Goal: Task Accomplishment & Management: Manage account settings

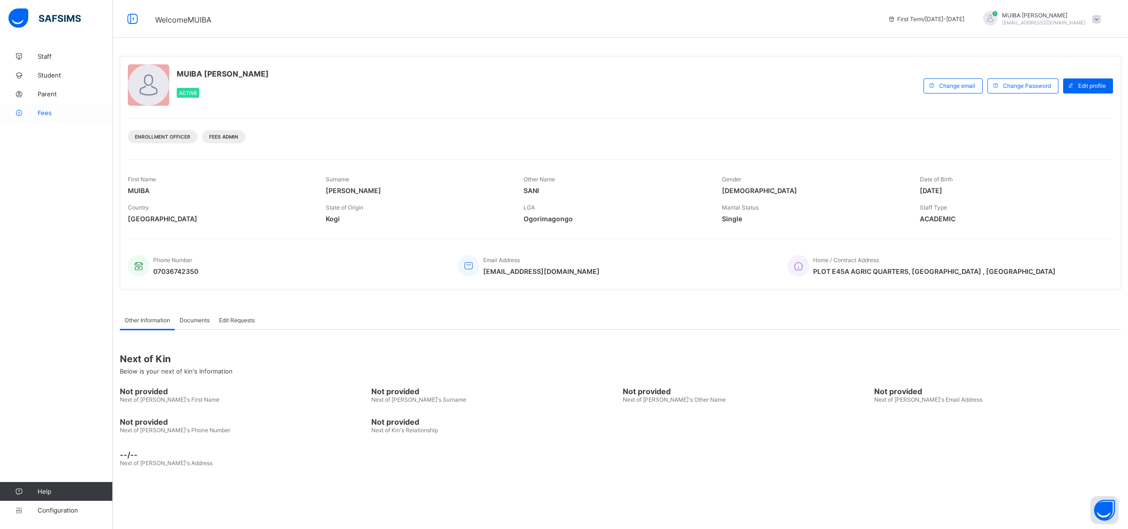
click at [39, 113] on span "Fees" at bounding box center [75, 113] width 75 height 8
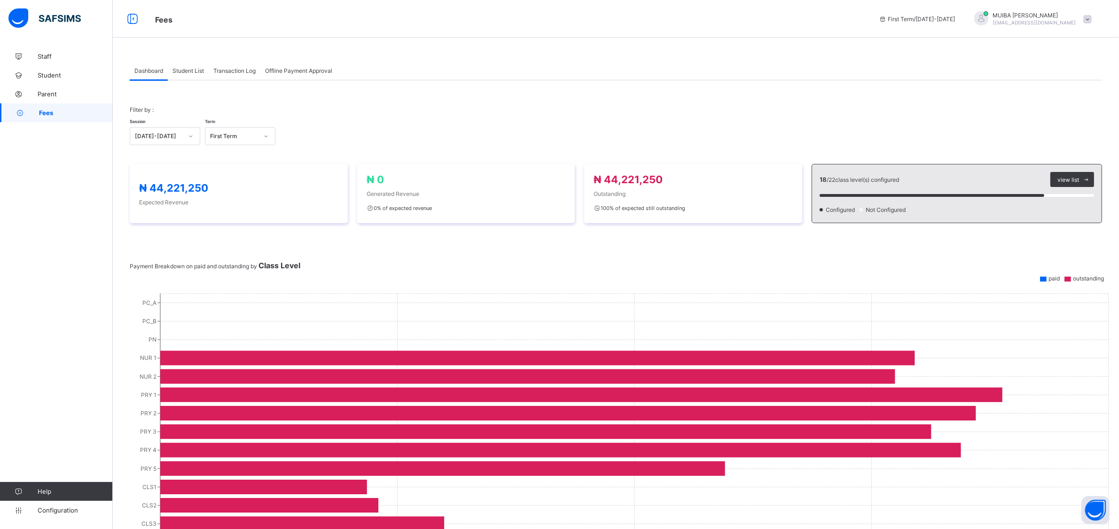
click at [200, 71] on span "Student List" at bounding box center [187, 70] width 31 height 7
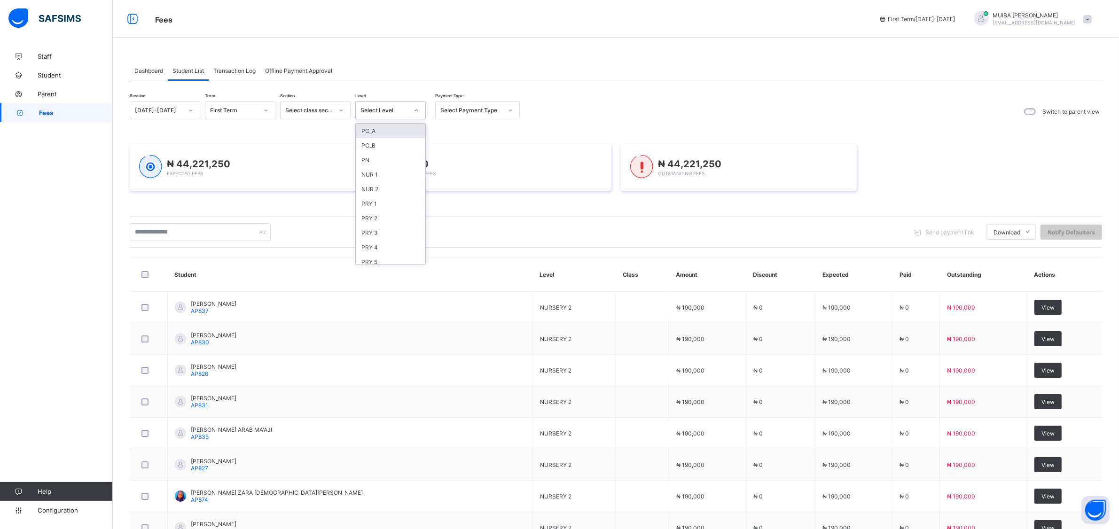
click at [417, 109] on icon at bounding box center [416, 110] width 6 height 9
click at [369, 173] on div "NUR 1" at bounding box center [391, 174] width 70 height 15
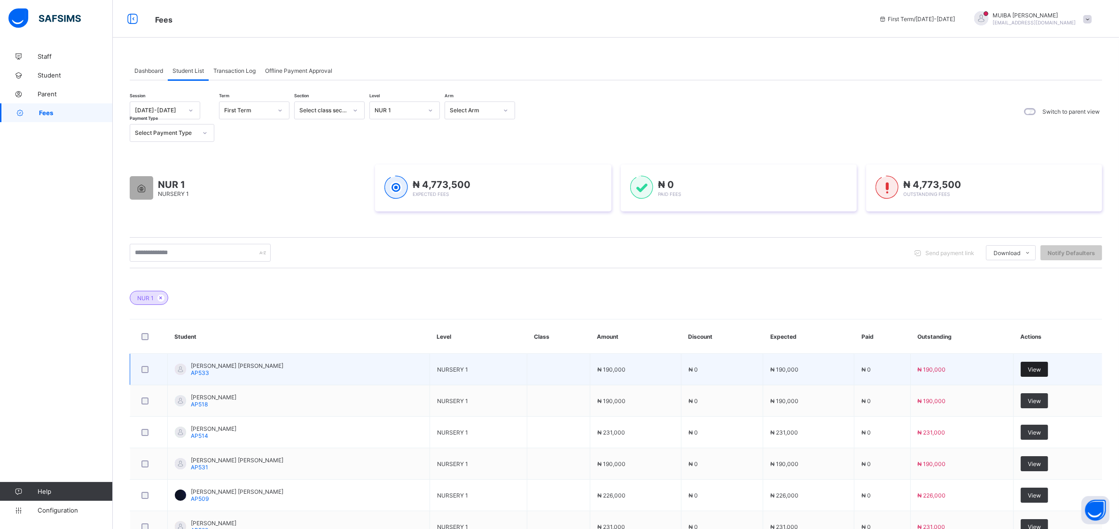
click at [1041, 371] on span "View" at bounding box center [1033, 369] width 13 height 7
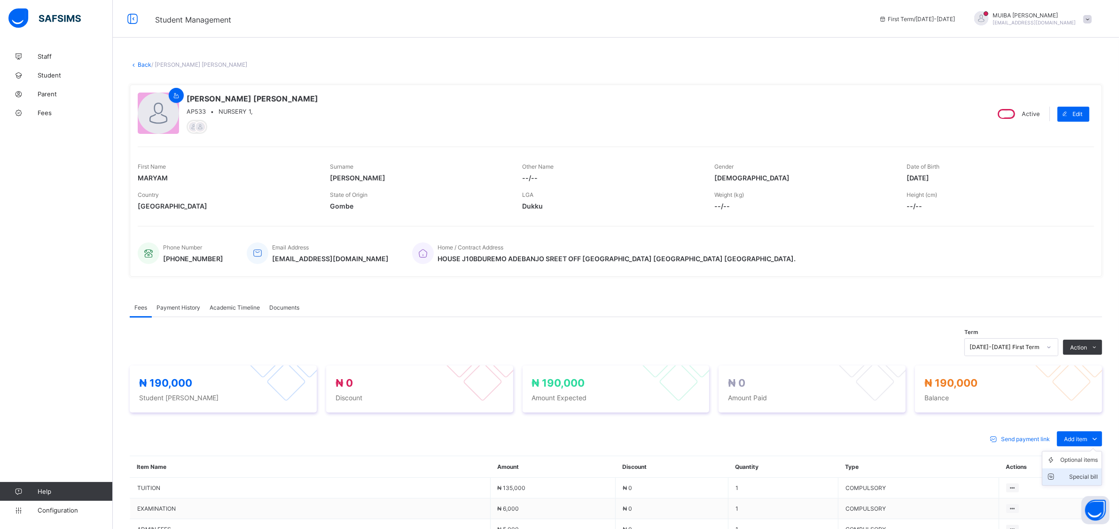
click at [1095, 475] on div "Special bill" at bounding box center [1079, 476] width 38 height 9
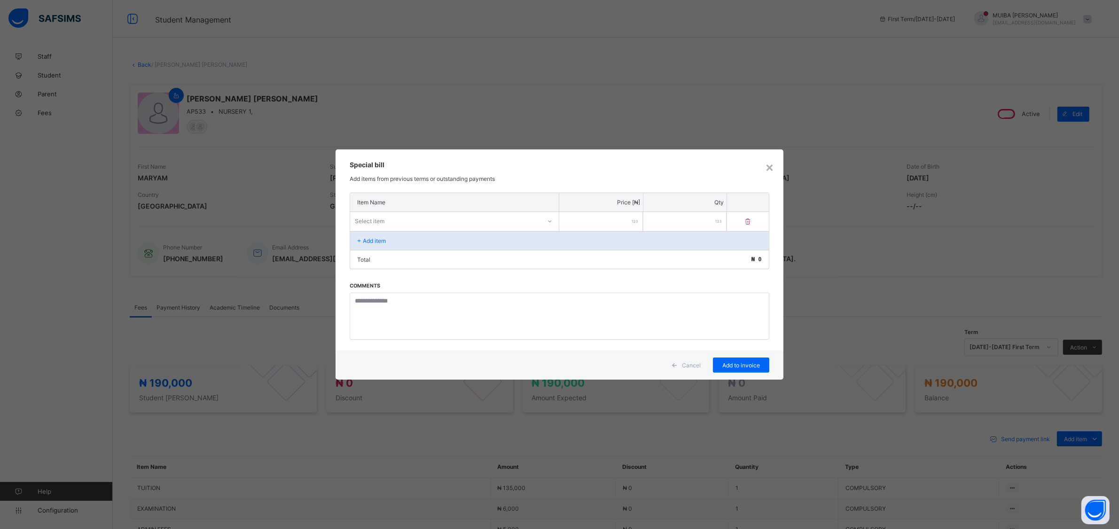
click at [550, 221] on icon at bounding box center [550, 221] width 6 height 9
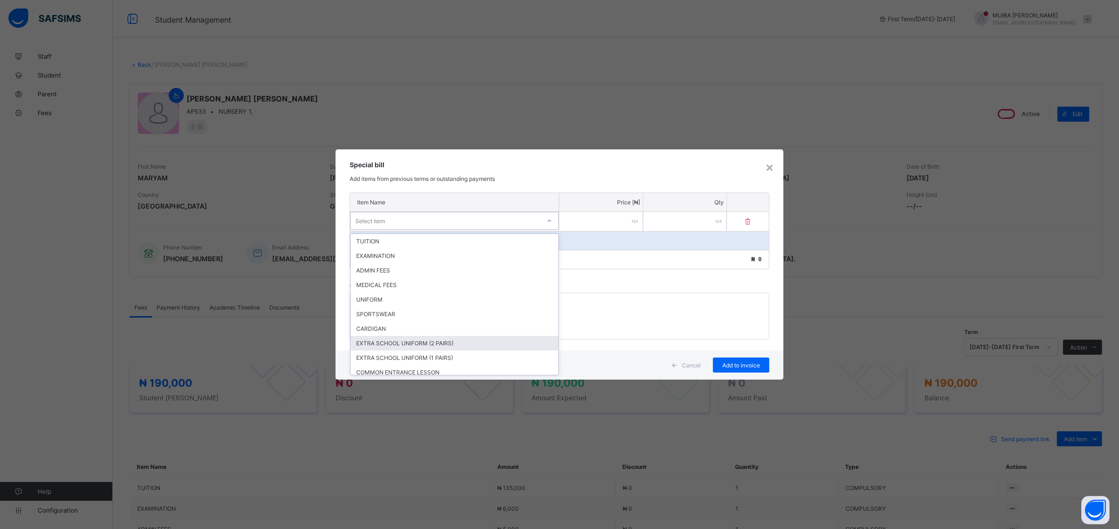
click at [440, 341] on div "EXTRA SCHOOL UNIFORM (2 PAIRS)" at bounding box center [454, 343] width 208 height 15
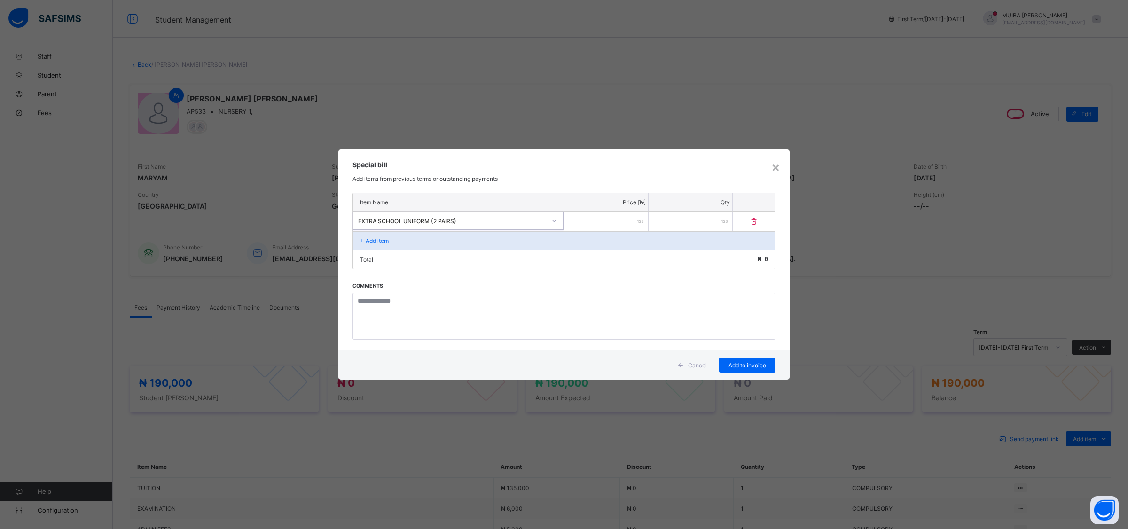
click at [607, 223] on input "number" at bounding box center [606, 221] width 84 height 19
type input "*****"
click at [743, 362] on span "Add to invoice" at bounding box center [747, 365] width 42 height 7
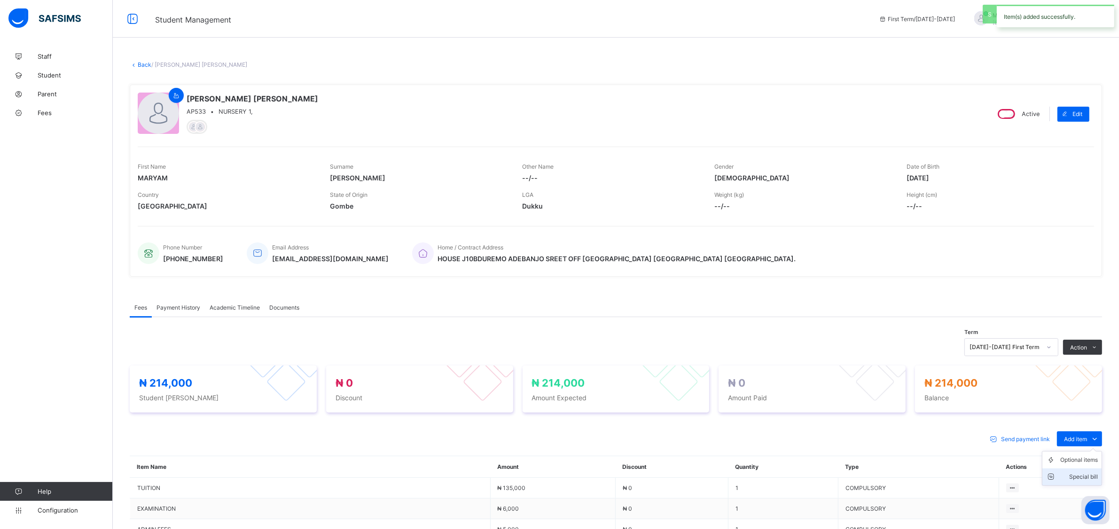
click at [1092, 473] on div "Special bill" at bounding box center [1079, 476] width 38 height 9
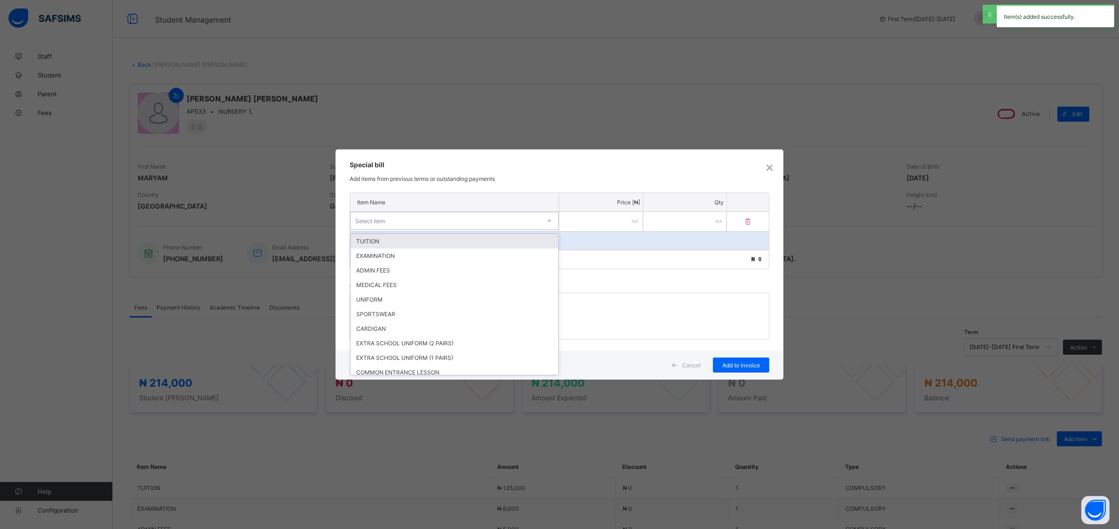
click at [417, 223] on div "Select item" at bounding box center [445, 220] width 190 height 13
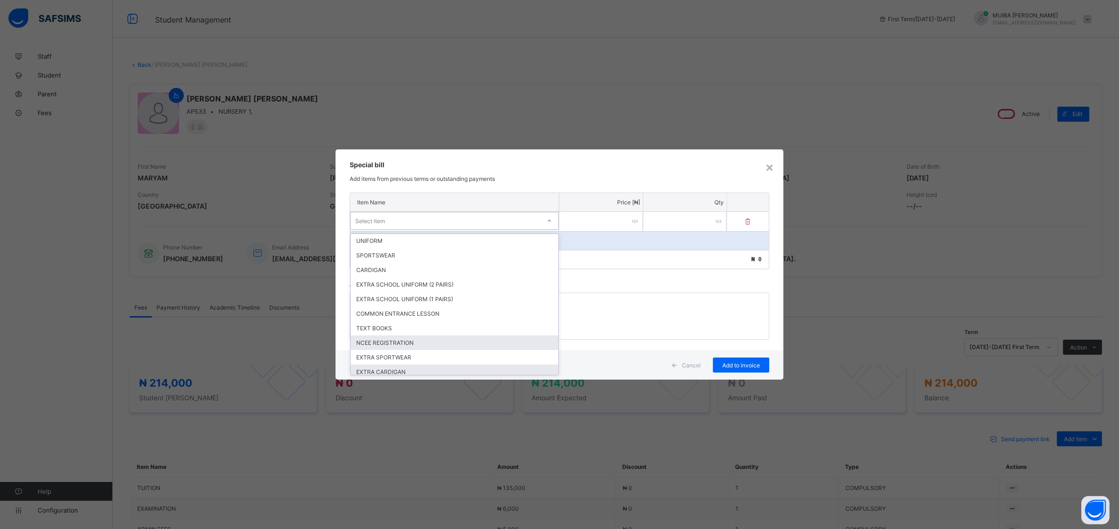
scroll to position [85, 0]
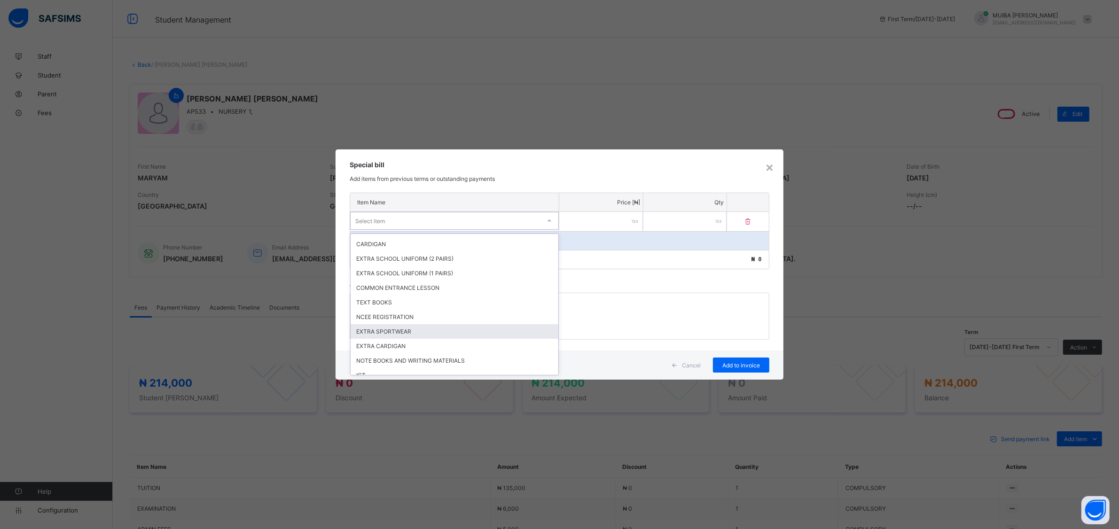
click at [393, 325] on div "EXTRA SPORTWEAR" at bounding box center [454, 331] width 208 height 15
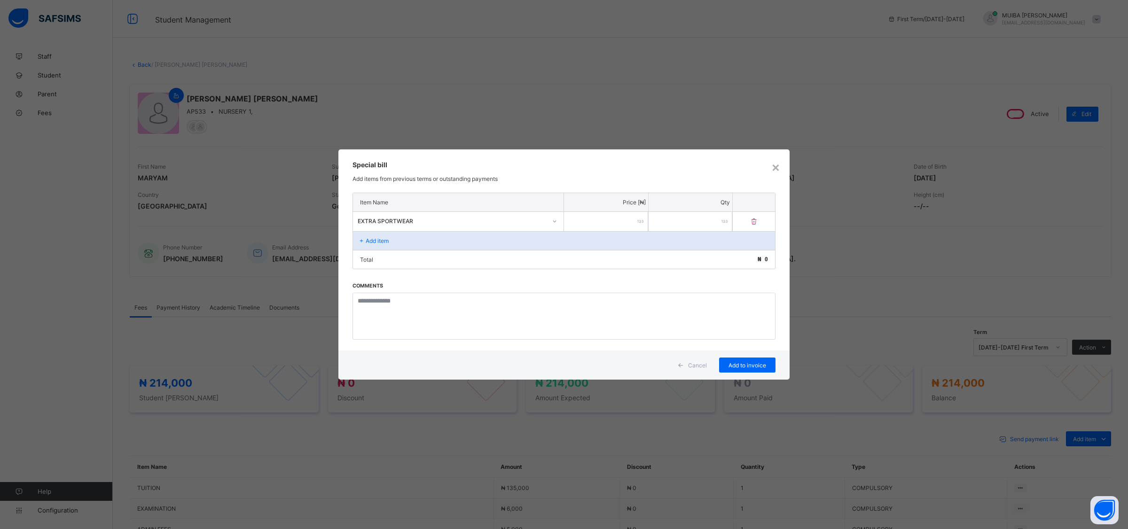
click at [604, 214] on input "number" at bounding box center [606, 221] width 84 height 19
type input "*****"
click at [745, 363] on span "Add to invoice" at bounding box center [747, 365] width 42 height 7
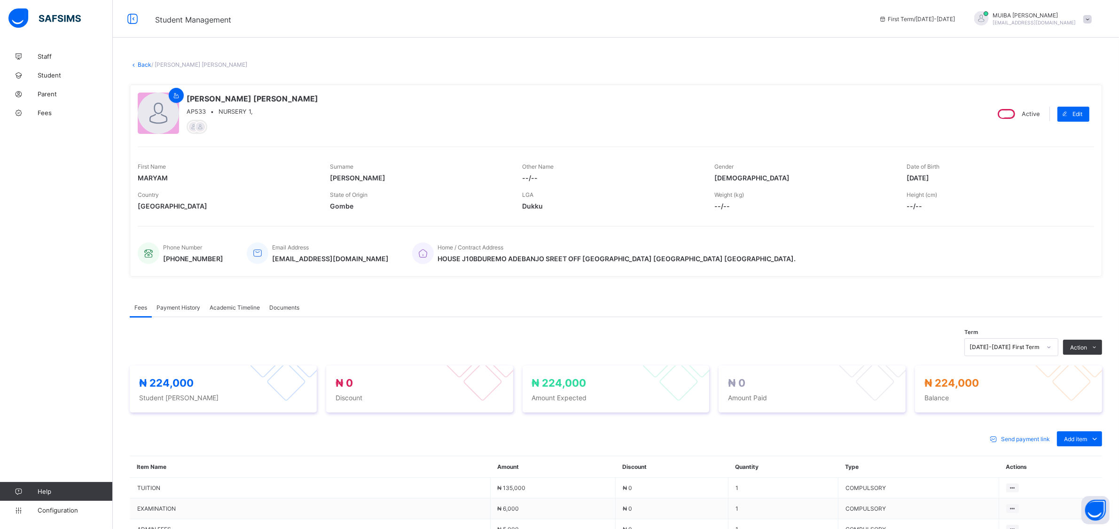
click at [141, 65] on link "Back" at bounding box center [145, 64] width 14 height 7
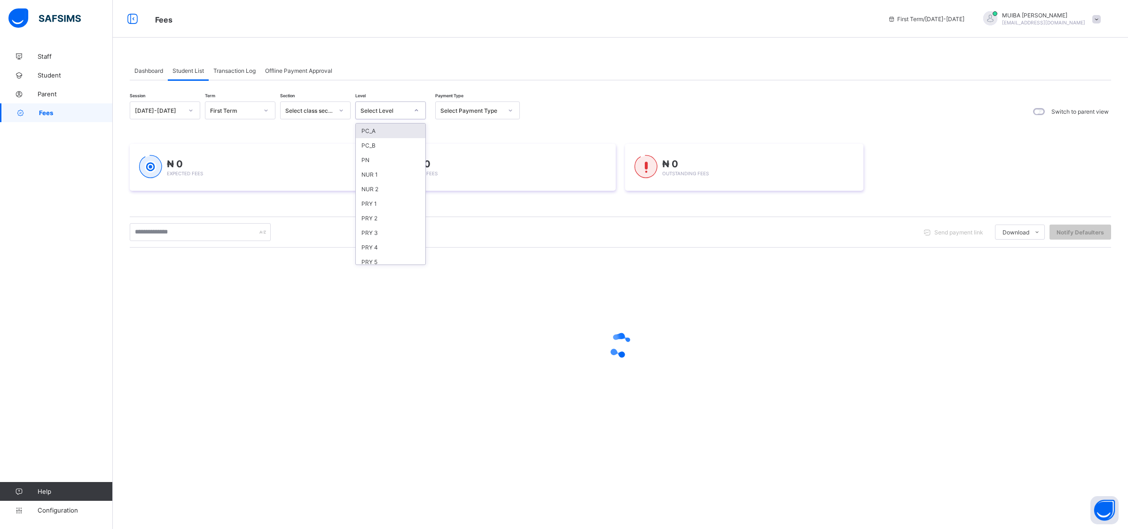
click at [413, 111] on icon at bounding box center [416, 110] width 6 height 9
click at [377, 171] on div "NUR 1" at bounding box center [391, 174] width 70 height 15
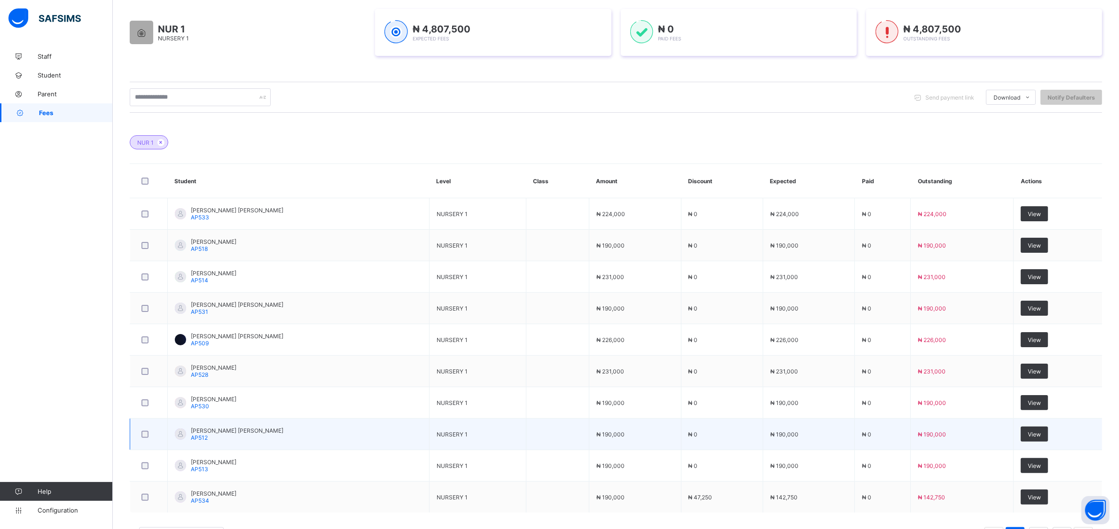
scroll to position [176, 0]
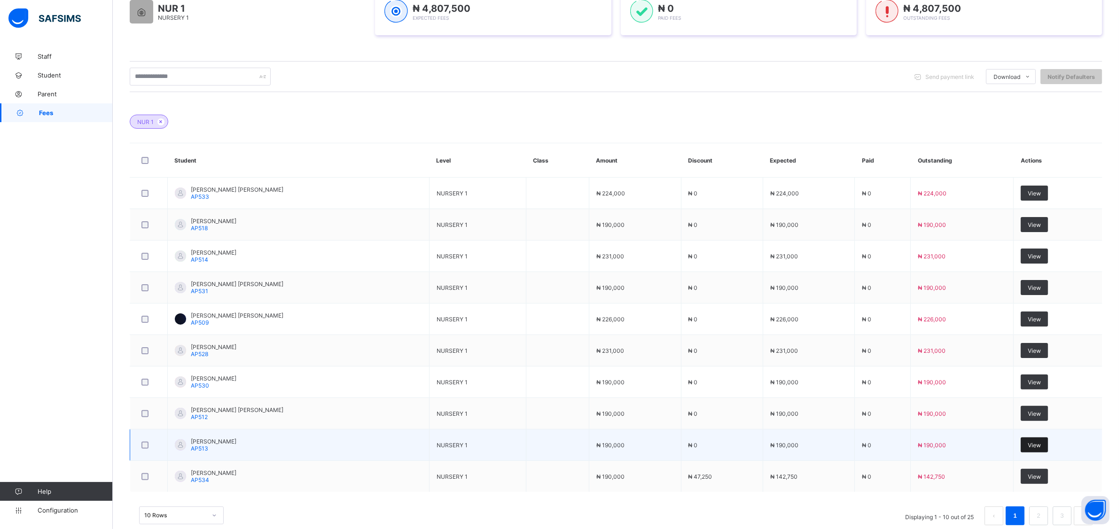
click at [1041, 444] on span "View" at bounding box center [1033, 445] width 13 height 7
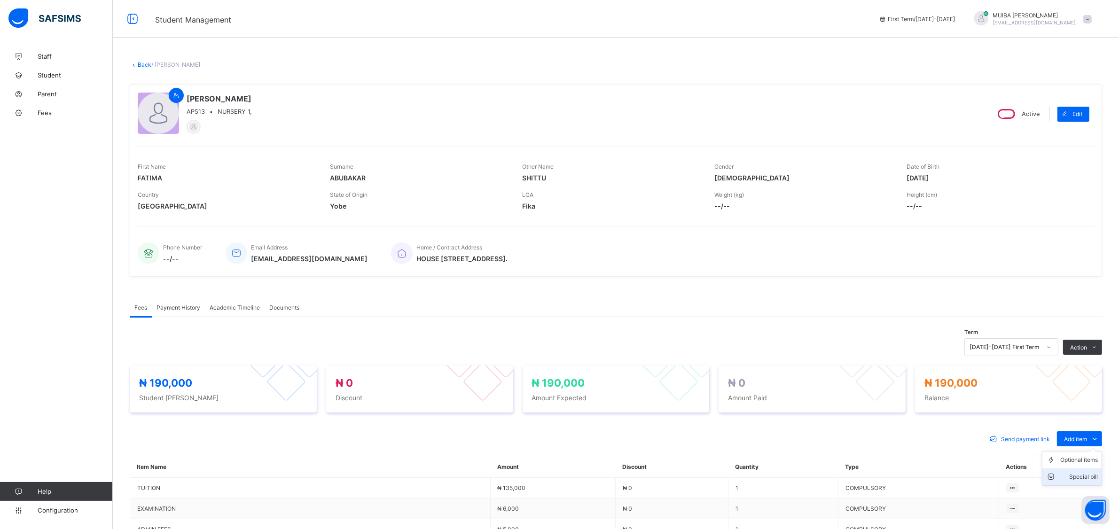
click at [1090, 475] on div "Special bill" at bounding box center [1079, 476] width 38 height 9
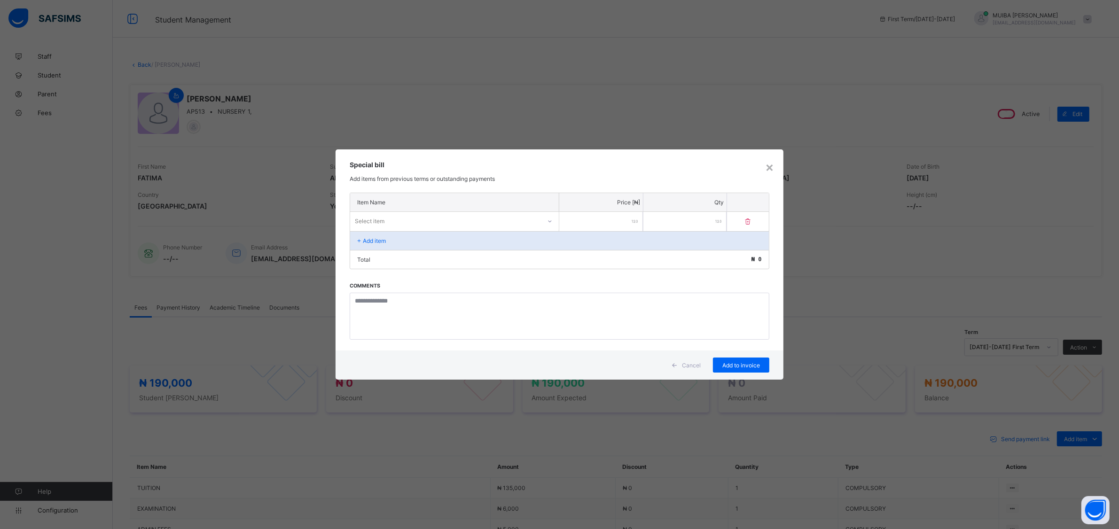
click at [511, 221] on div "Select item" at bounding box center [445, 220] width 191 height 13
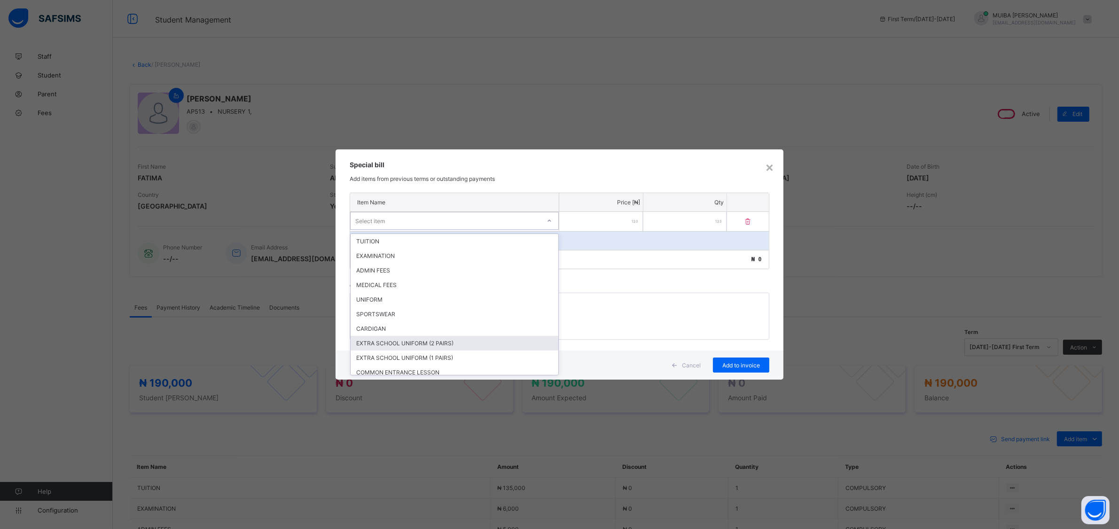
click at [438, 338] on div "EXTRA SCHOOL UNIFORM (2 PAIRS)" at bounding box center [454, 343] width 208 height 15
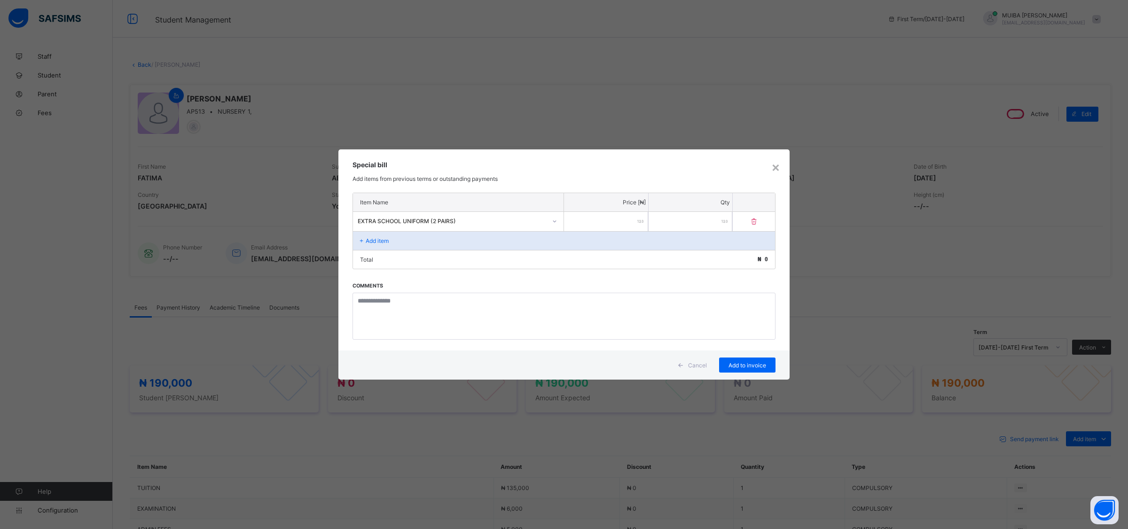
click at [612, 226] on input "number" at bounding box center [606, 221] width 84 height 19
type input "*****"
click at [736, 365] on span "Add to invoice" at bounding box center [747, 365] width 42 height 7
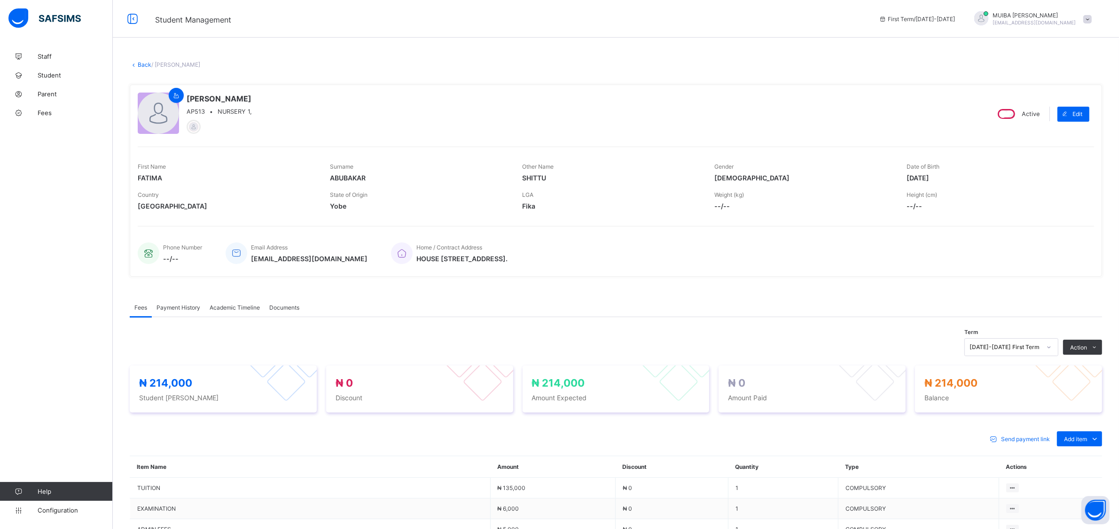
click at [140, 63] on link "Back" at bounding box center [145, 64] width 14 height 7
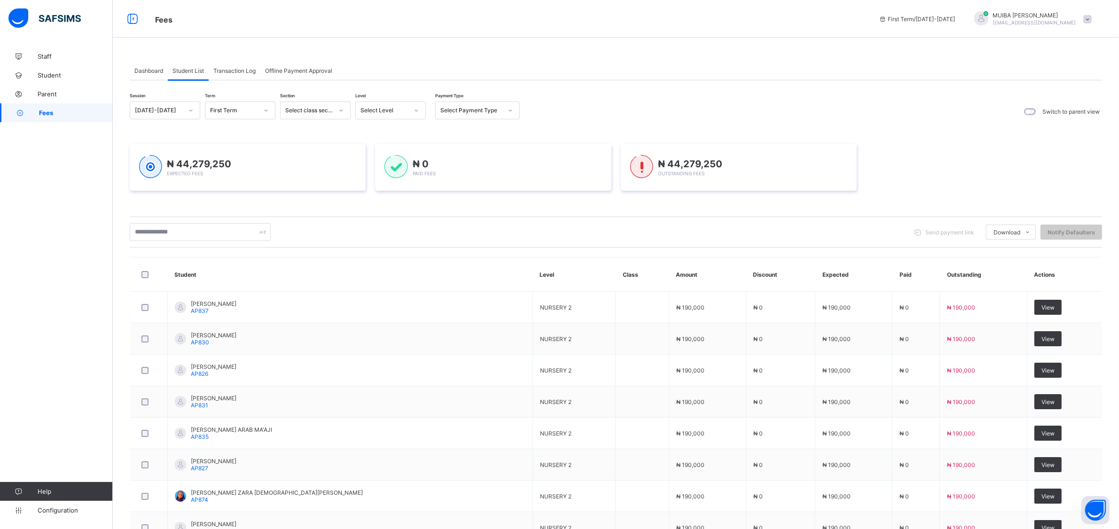
scroll to position [135, 0]
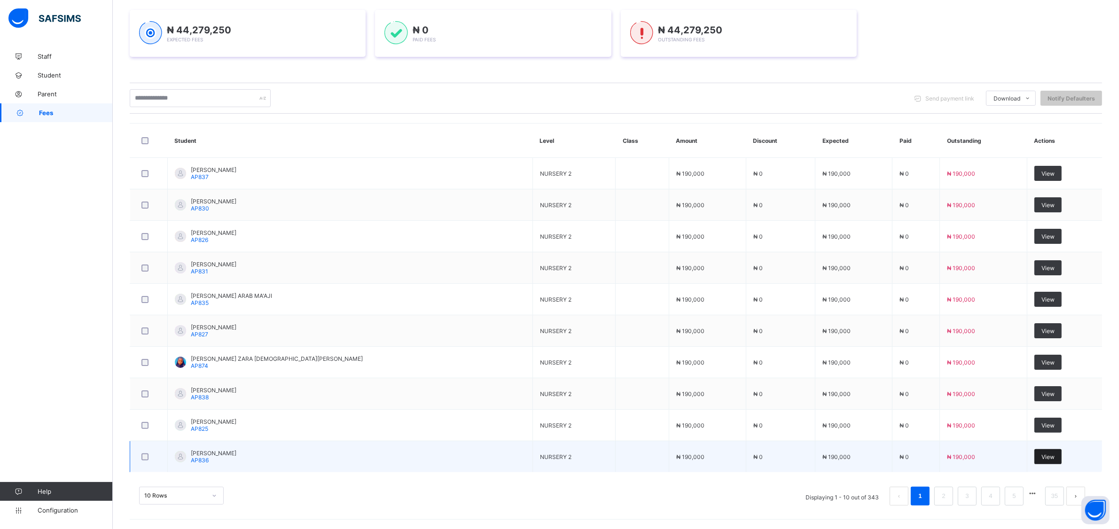
click at [1041, 457] on span "View" at bounding box center [1047, 456] width 13 height 7
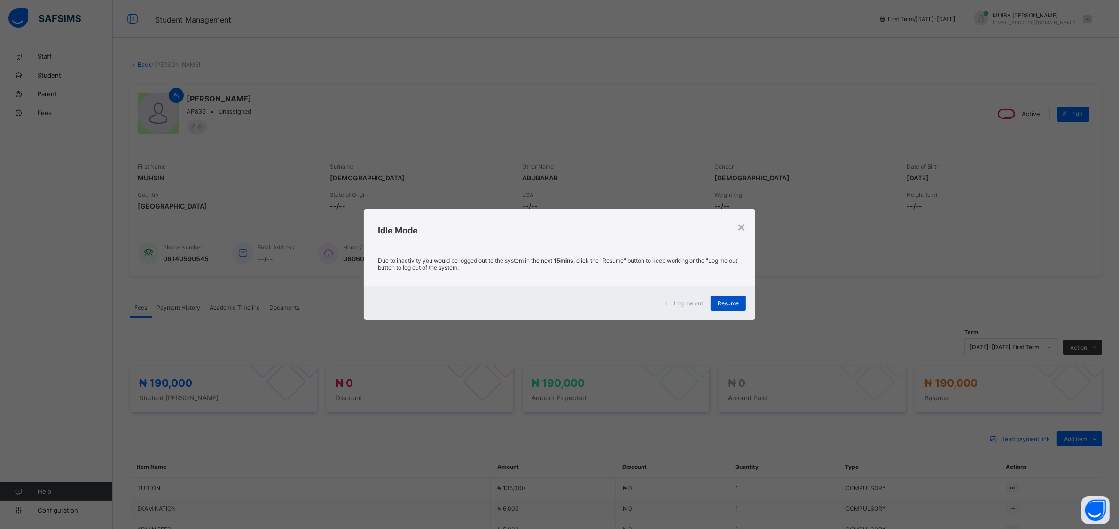
click at [721, 301] on span "Resume" at bounding box center [727, 303] width 21 height 7
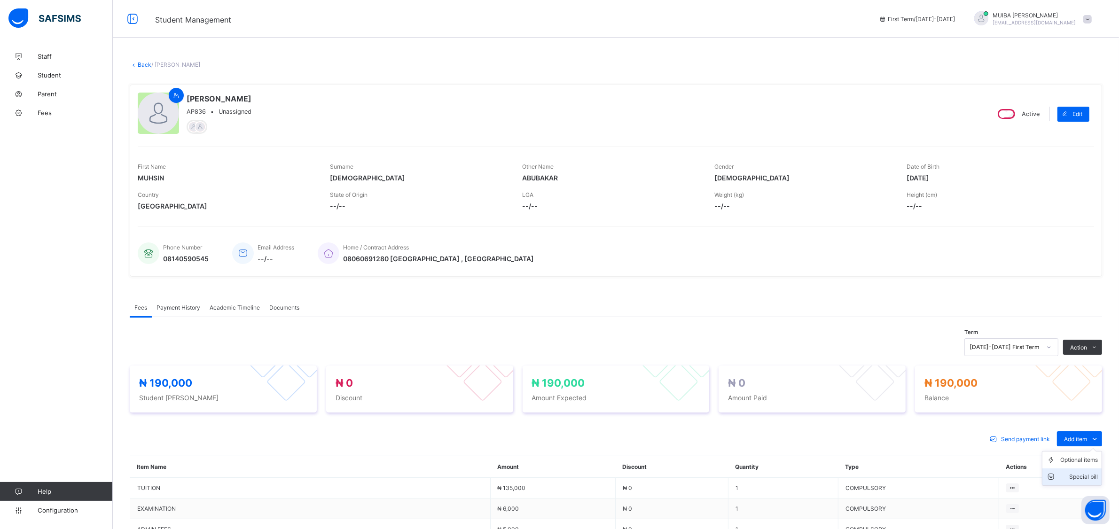
click at [1097, 477] on div "Special bill" at bounding box center [1079, 476] width 38 height 9
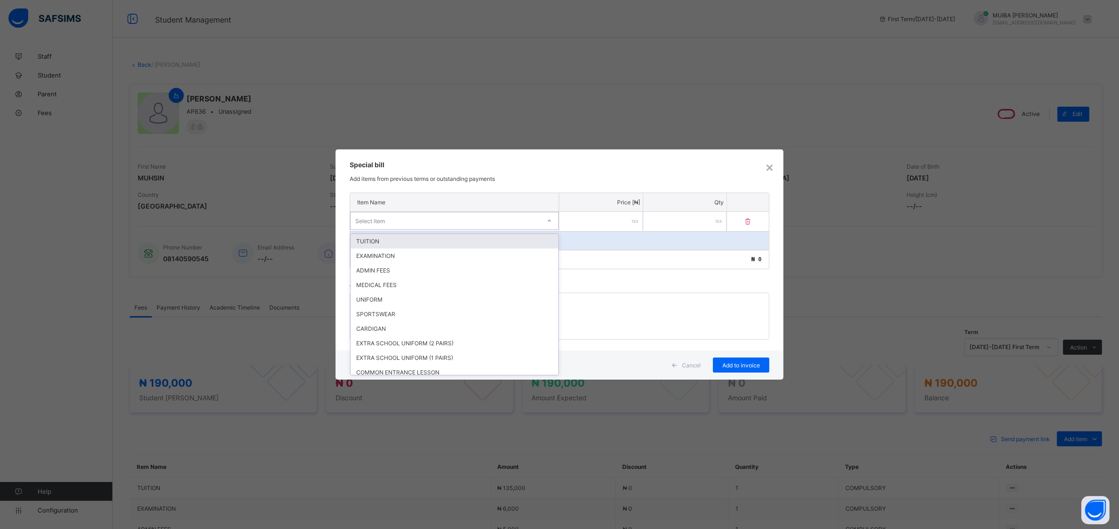
click at [511, 226] on div "Select item" at bounding box center [445, 220] width 190 height 13
drag, startPoint x: 443, startPoint y: 341, endPoint x: 521, endPoint y: 304, distance: 85.9
click at [443, 341] on div "EXTRA SCHOOL UNIFORM (2 PAIRS)" at bounding box center [454, 343] width 208 height 15
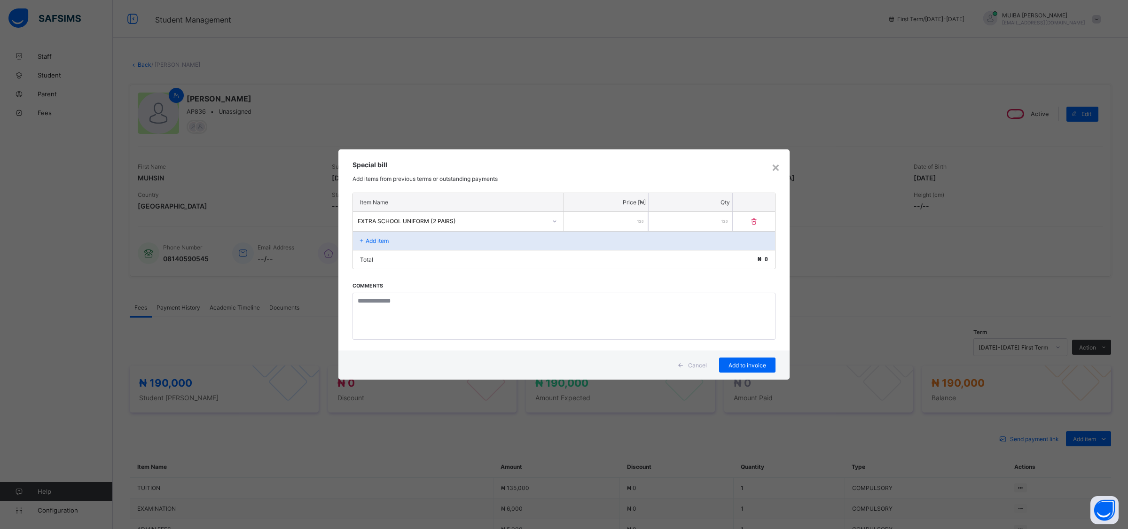
click at [602, 223] on input "number" at bounding box center [606, 221] width 84 height 19
type input "*****"
click at [740, 362] on span "Add to invoice" at bounding box center [747, 365] width 42 height 7
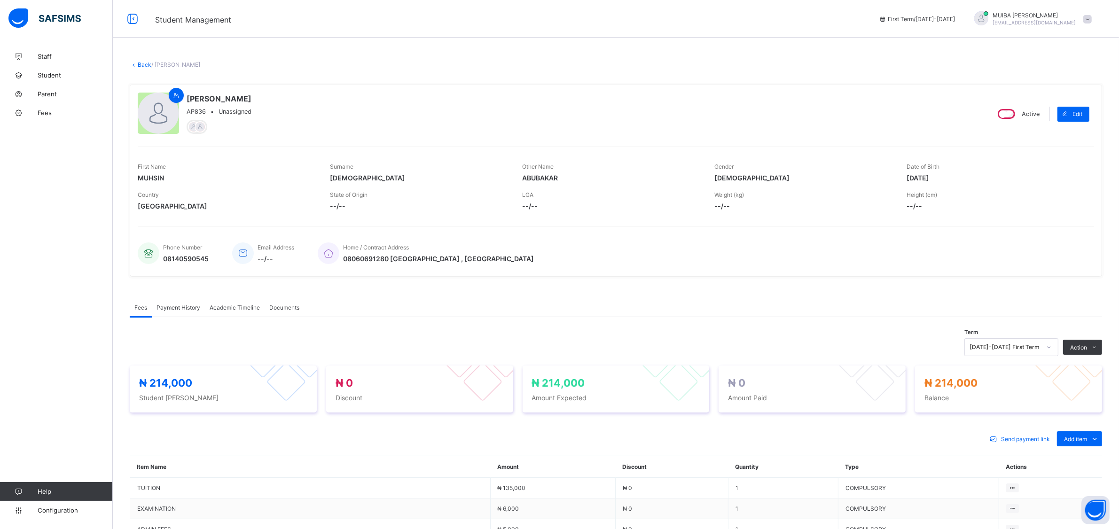
click at [139, 62] on link "Back" at bounding box center [145, 64] width 14 height 7
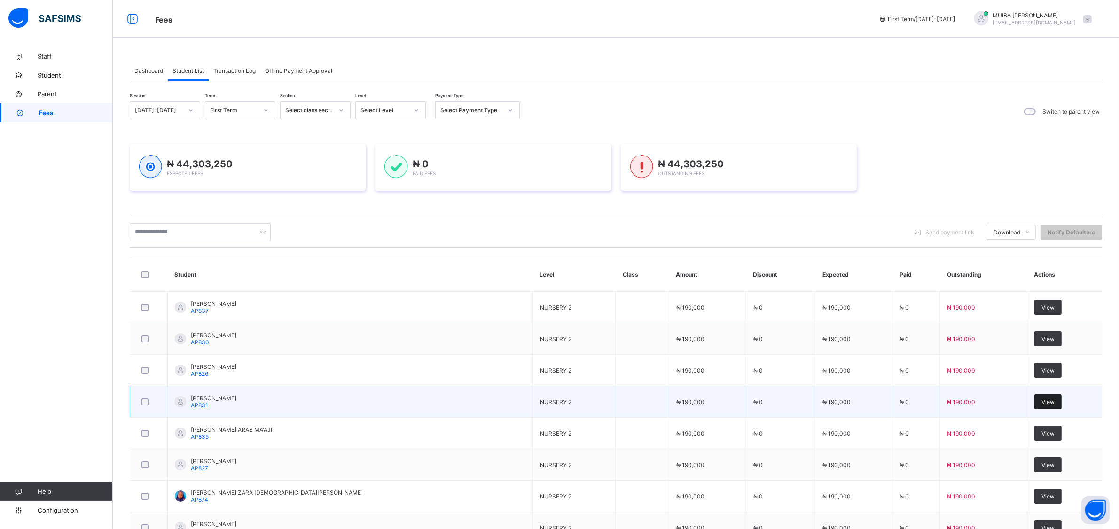
click at [1041, 402] on span "View" at bounding box center [1047, 401] width 13 height 7
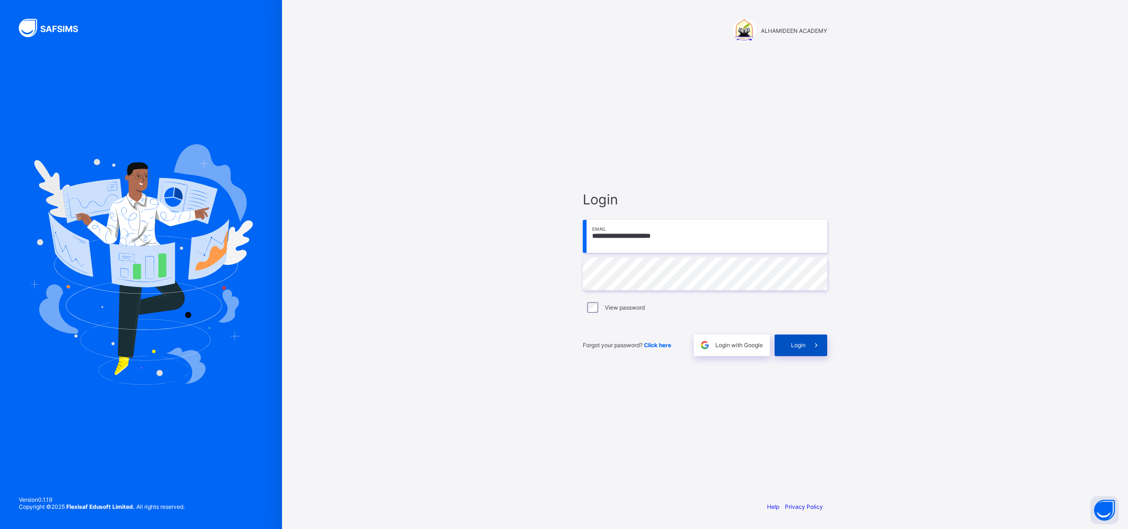
click at [797, 345] on span "Login" at bounding box center [798, 345] width 15 height 7
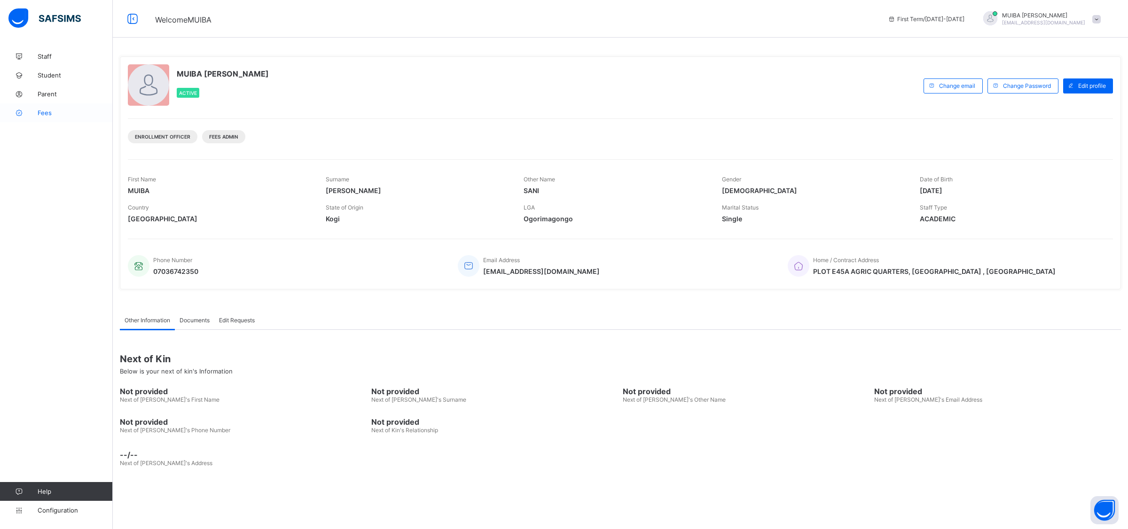
click at [47, 111] on span "Fees" at bounding box center [75, 113] width 75 height 8
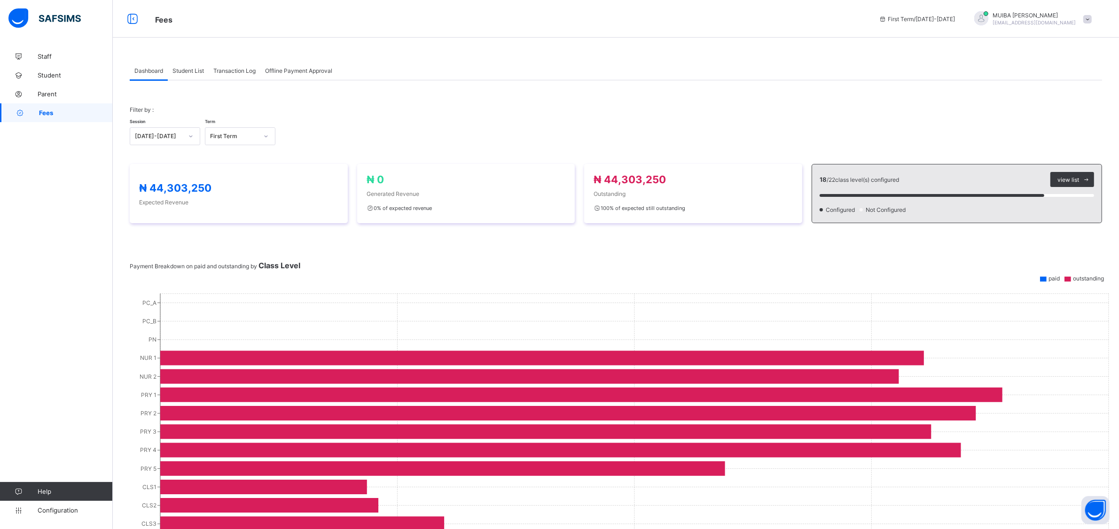
click at [196, 70] on span "Student List" at bounding box center [187, 70] width 31 height 7
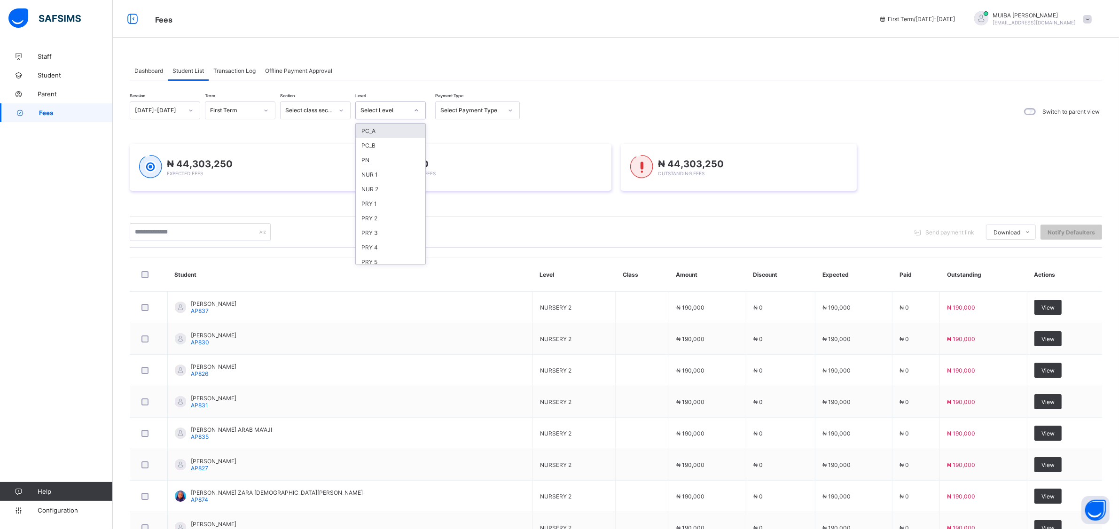
click at [417, 108] on icon at bounding box center [416, 110] width 6 height 9
click at [377, 174] on div "NUR 1" at bounding box center [391, 174] width 70 height 15
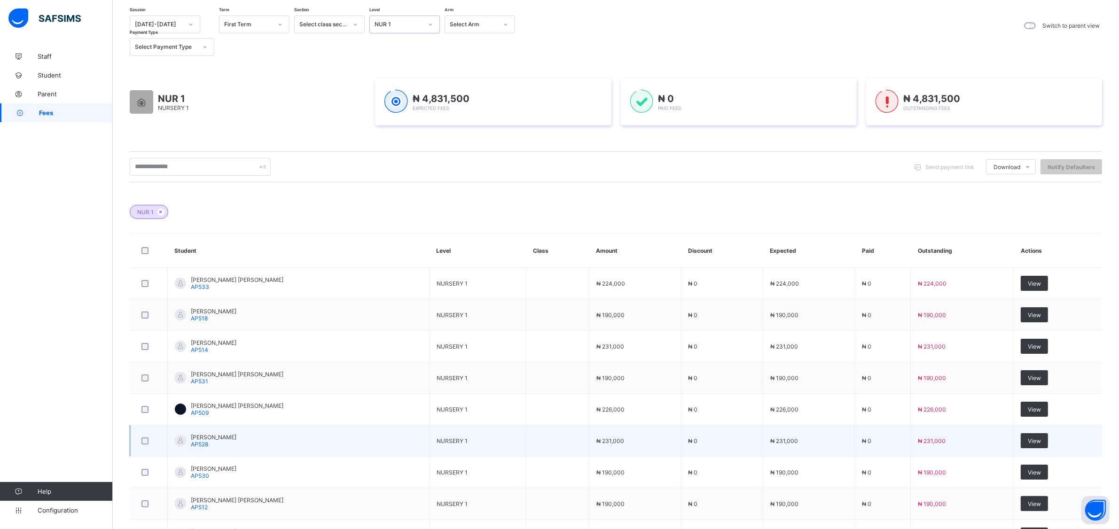
scroll to position [197, 0]
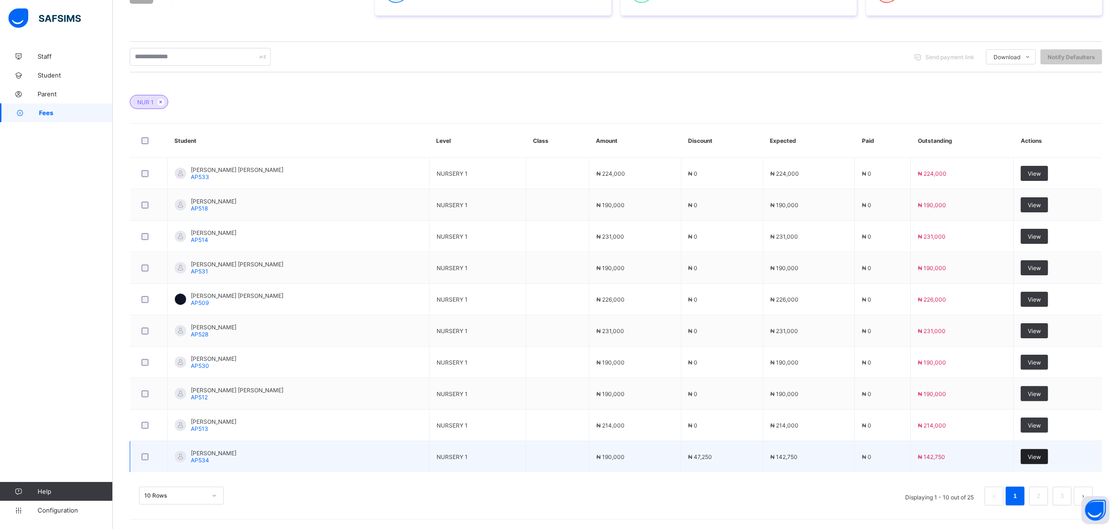
click at [1041, 456] on span "View" at bounding box center [1033, 456] width 13 height 7
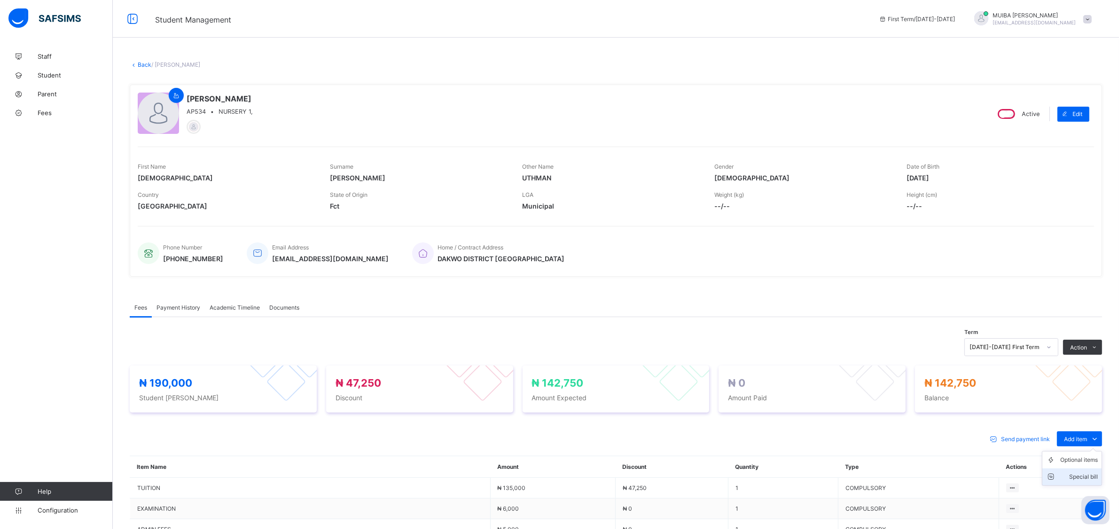
click at [1091, 477] on div "Special bill" at bounding box center [1079, 476] width 38 height 9
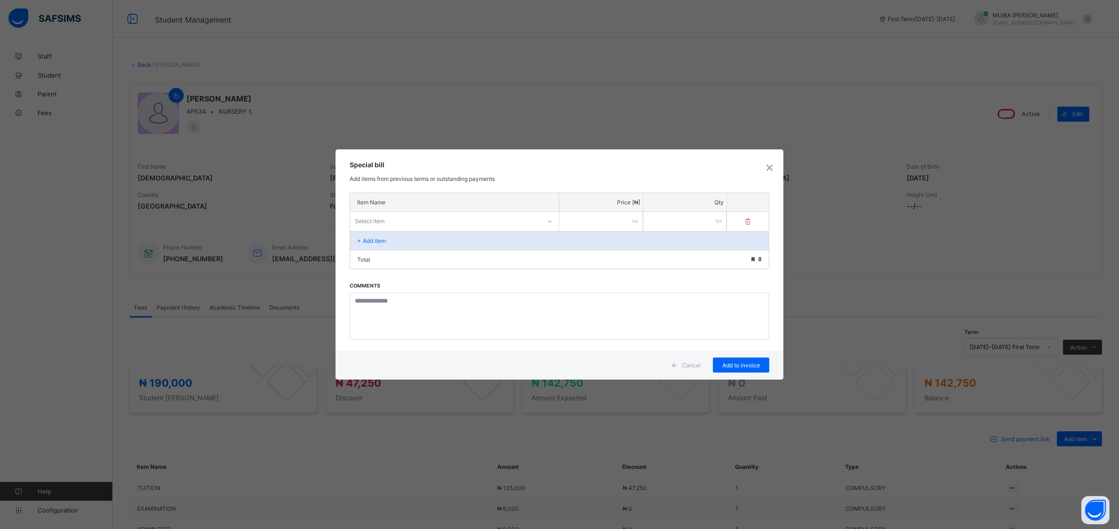
click at [465, 227] on div "Select item" at bounding box center [454, 221] width 209 height 18
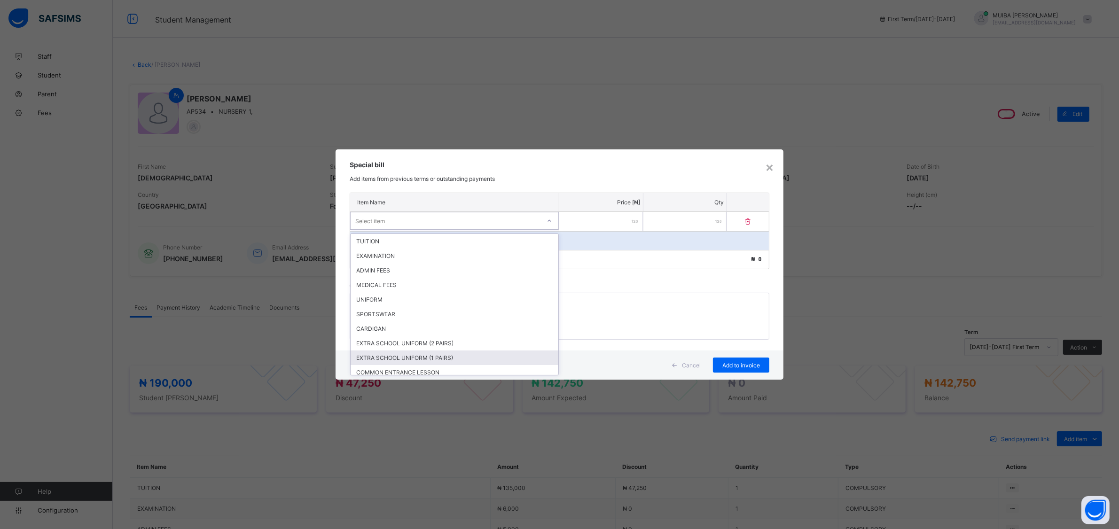
drag, startPoint x: 443, startPoint y: 353, endPoint x: 480, endPoint y: 344, distance: 38.2
click at [443, 353] on div "EXTRA SCHOOL UNIFORM (1 PAIRS)" at bounding box center [454, 357] width 208 height 15
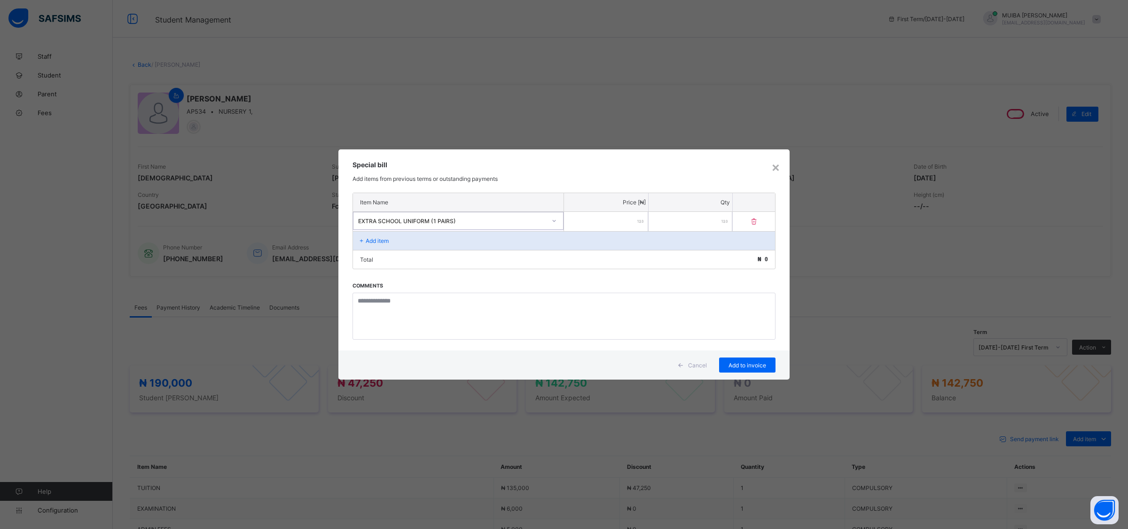
click at [611, 223] on input "number" at bounding box center [606, 221] width 84 height 19
type input "*****"
click at [747, 362] on span "Add to invoice" at bounding box center [747, 365] width 42 height 7
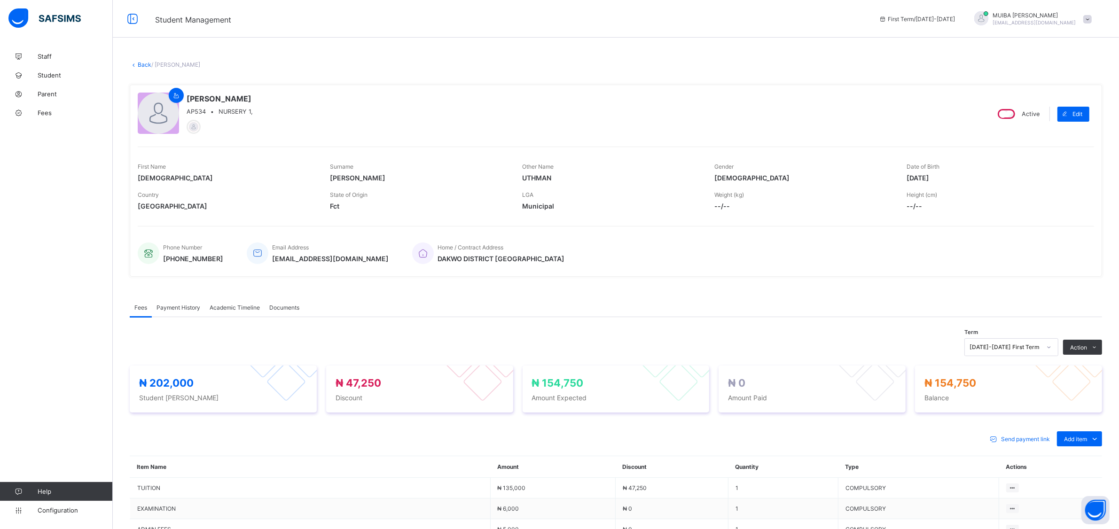
click at [142, 62] on link "Back" at bounding box center [145, 64] width 14 height 7
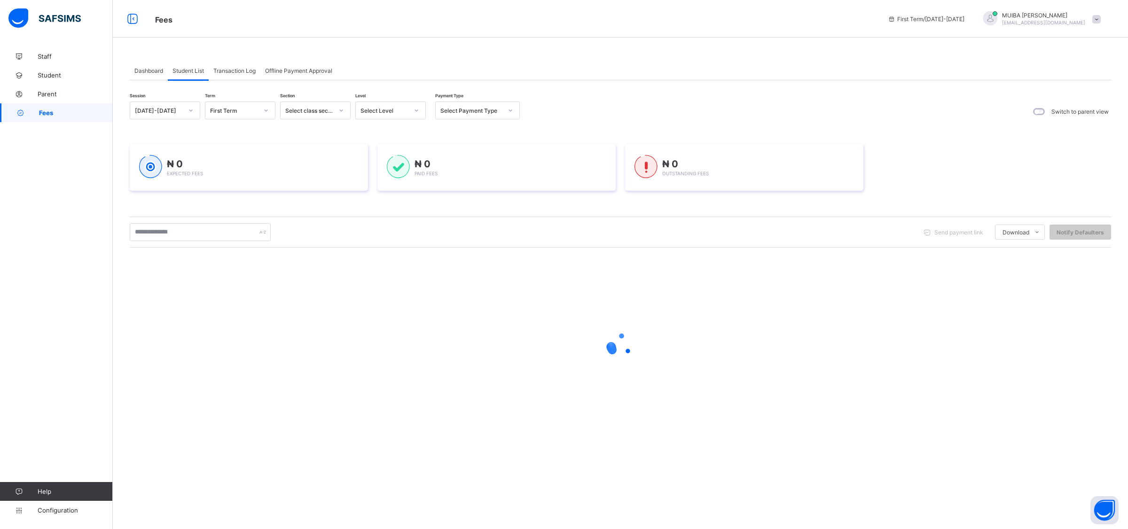
click at [412, 110] on div at bounding box center [416, 110] width 16 height 15
click at [383, 170] on div "NUR 1" at bounding box center [391, 174] width 70 height 15
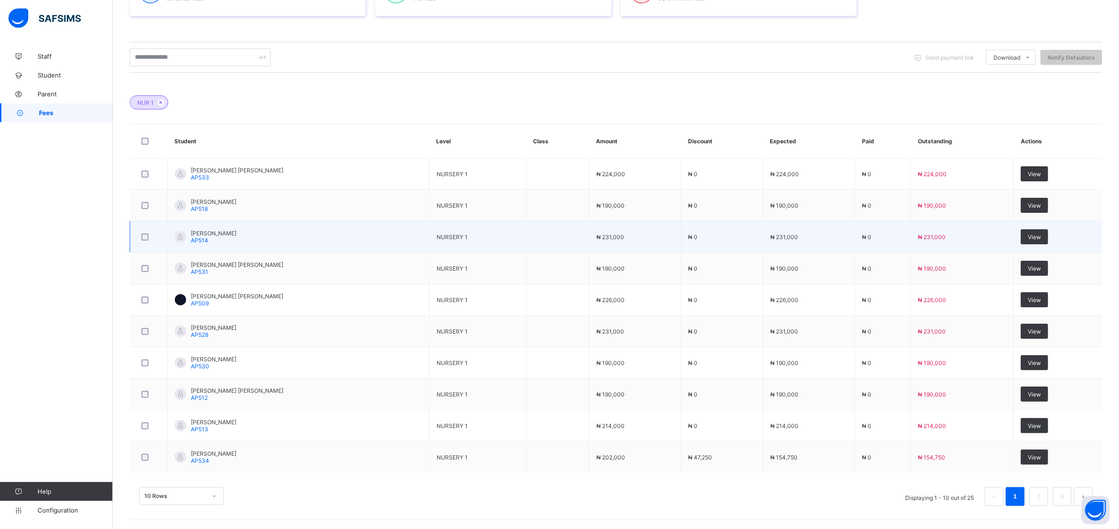
scroll to position [197, 0]
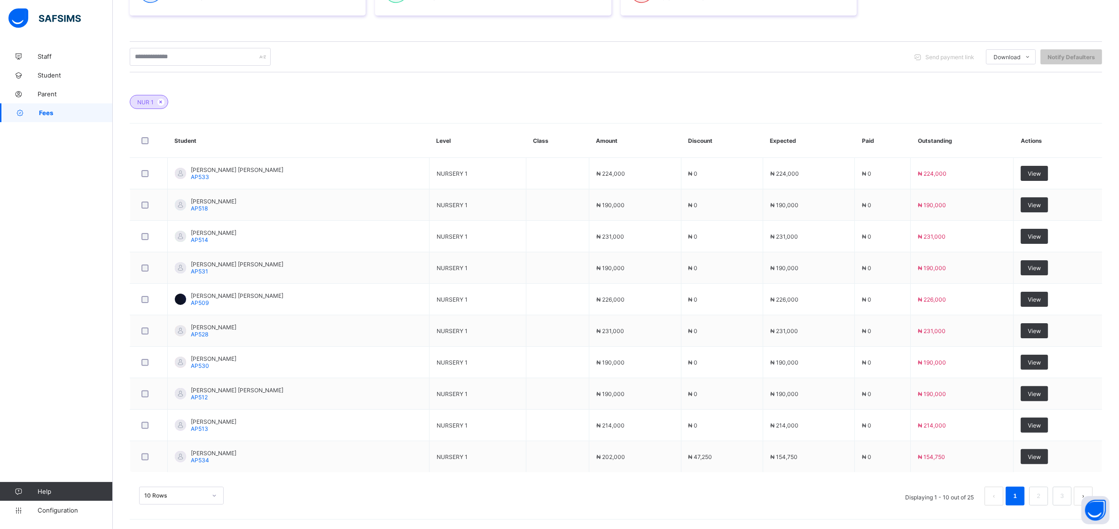
click at [215, 494] on div "10 Rows" at bounding box center [181, 496] width 85 height 18
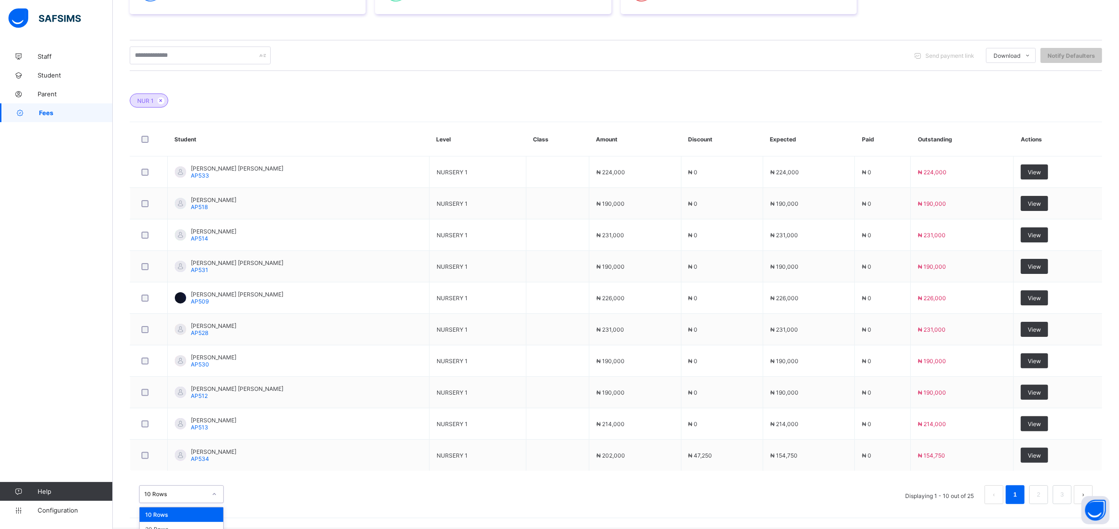
scroll to position [220, 0]
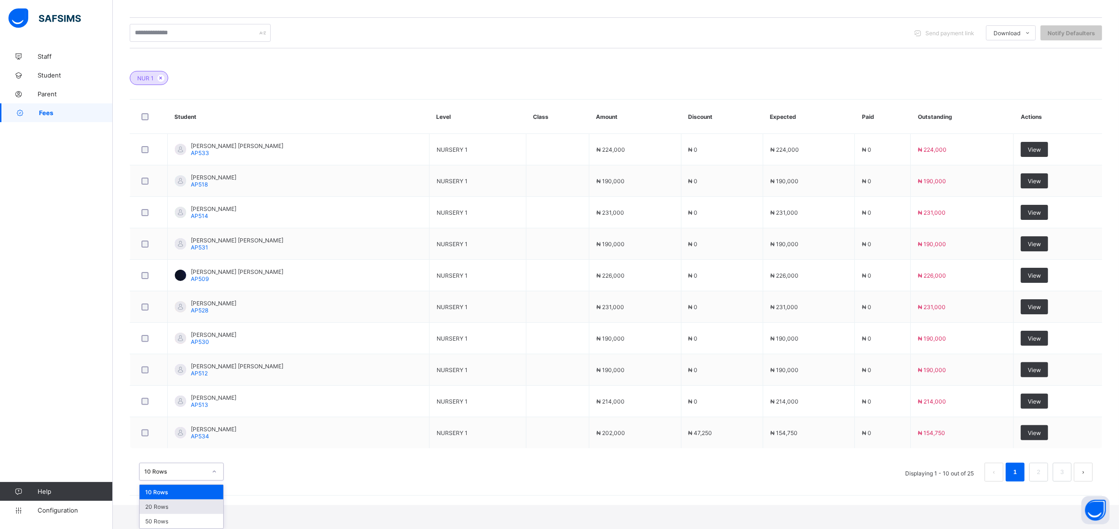
click at [186, 508] on div "20 Rows" at bounding box center [182, 506] width 84 height 15
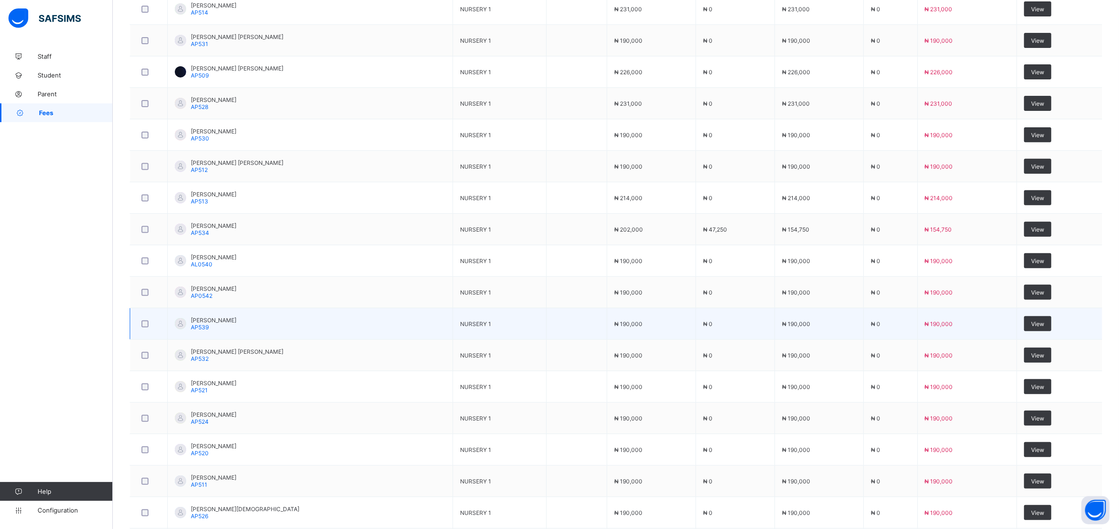
scroll to position [513, 0]
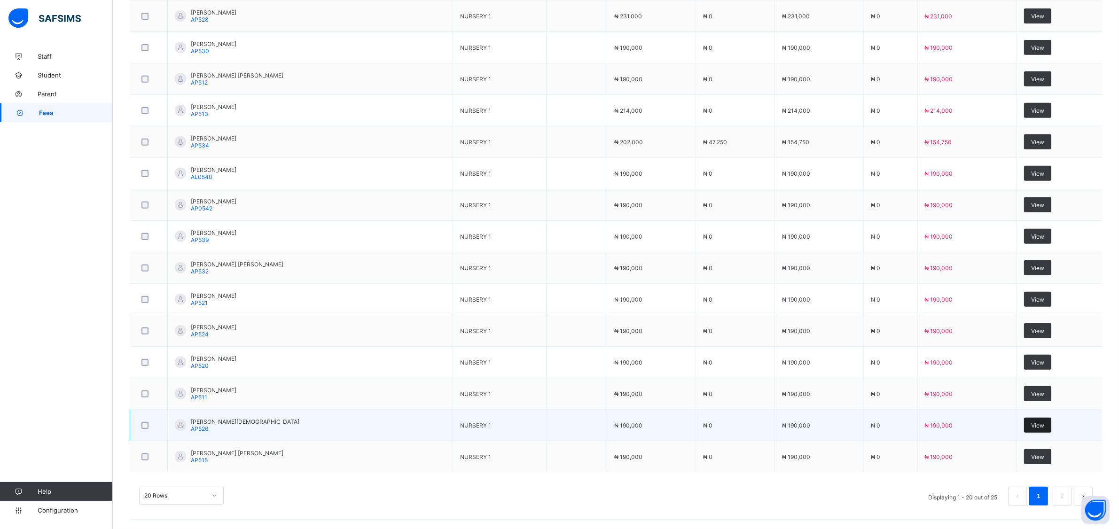
click at [1041, 422] on span "View" at bounding box center [1037, 425] width 13 height 7
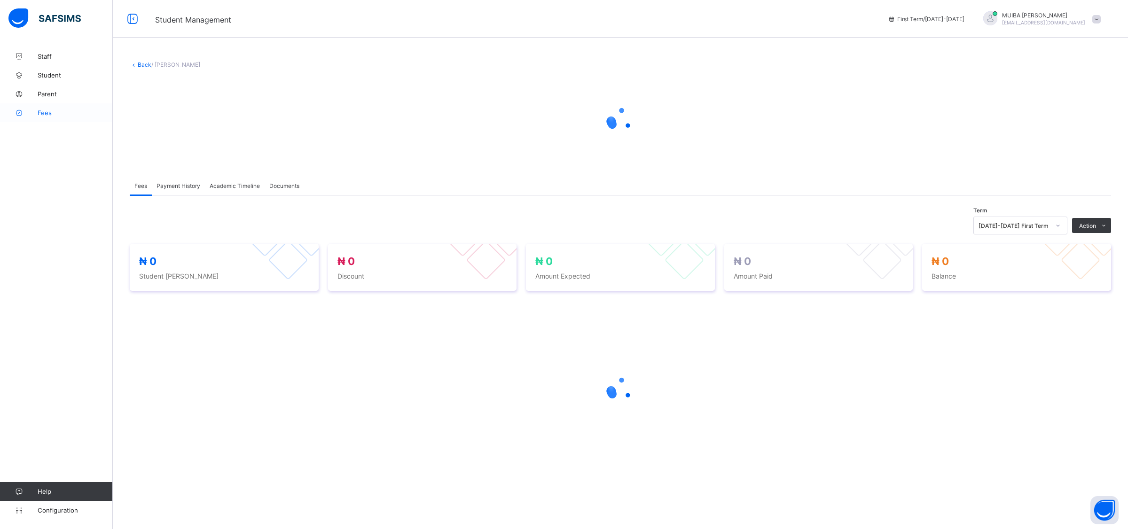
drag, startPoint x: 46, startPoint y: 114, endPoint x: 53, endPoint y: 116, distance: 6.7
click at [46, 114] on span "Fees" at bounding box center [75, 113] width 75 height 8
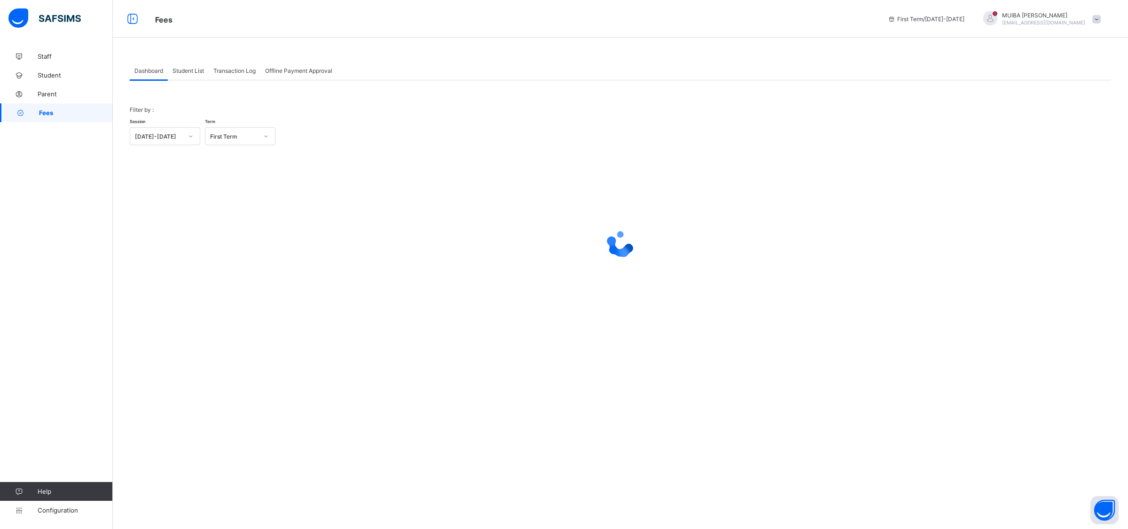
click at [191, 71] on span "Student List" at bounding box center [187, 70] width 31 height 7
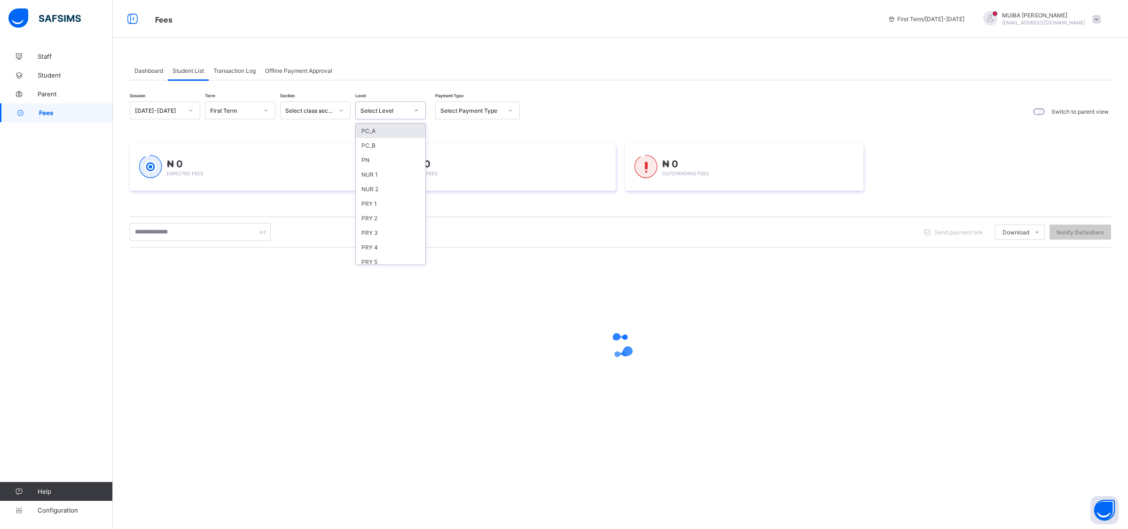
click at [415, 108] on icon at bounding box center [416, 110] width 6 height 9
click at [369, 171] on div "NUR 1" at bounding box center [391, 174] width 70 height 15
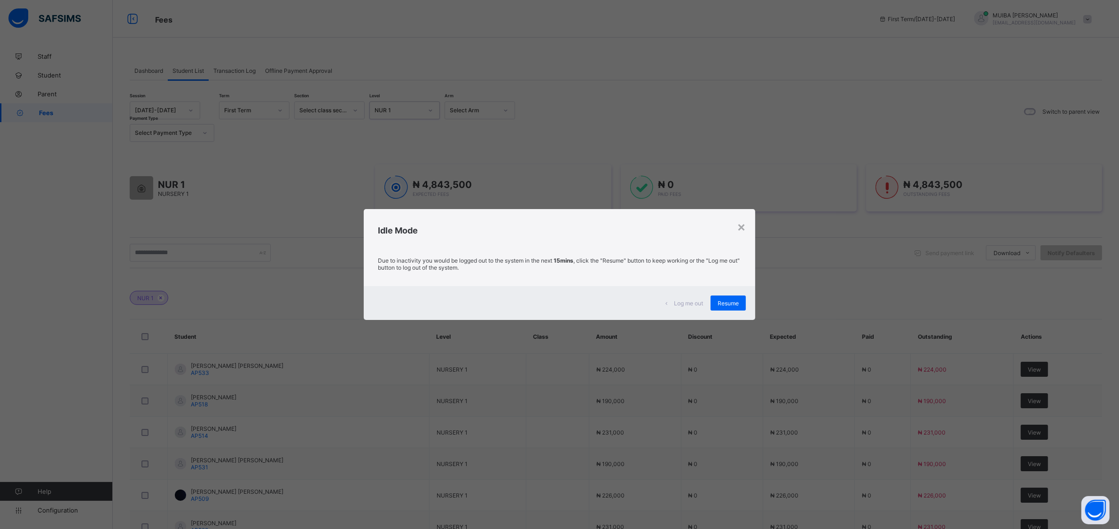
click at [736, 306] on div "Resume" at bounding box center [727, 303] width 35 height 15
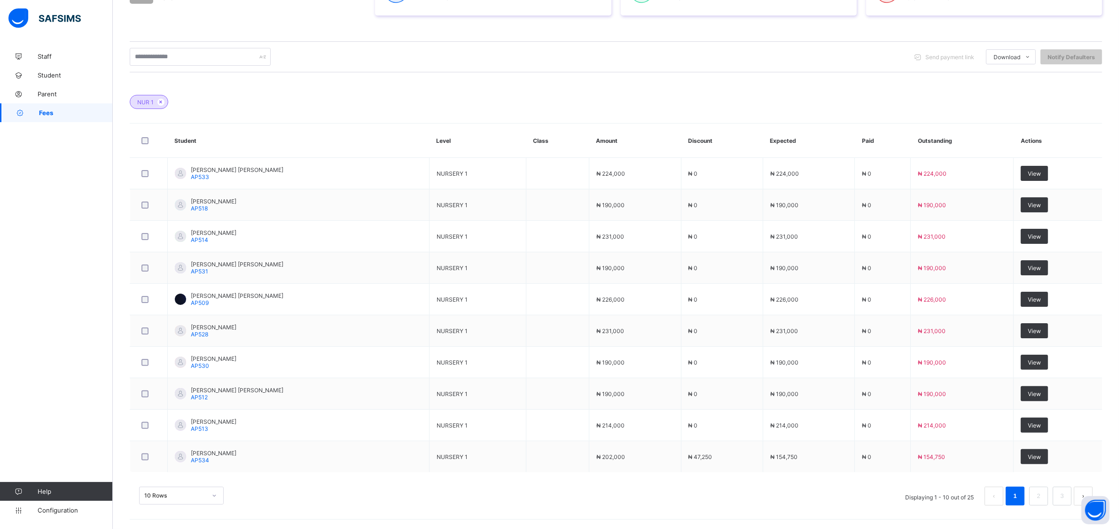
scroll to position [220, 0]
click at [218, 496] on div "10 Rows" at bounding box center [181, 496] width 85 height 18
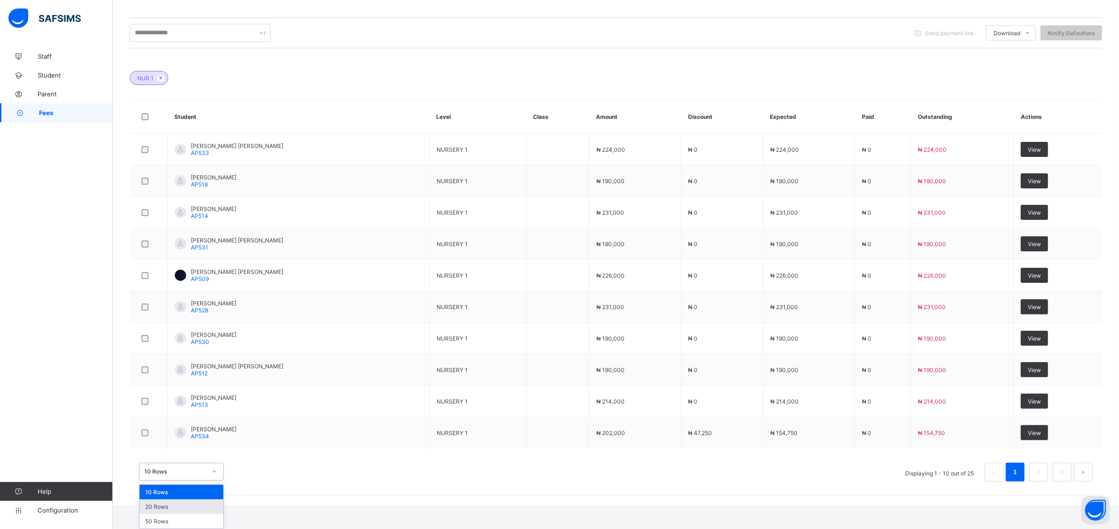
click at [188, 510] on div "20 Rows" at bounding box center [182, 506] width 84 height 15
click at [213, 481] on div "option 10 Rows focused, 1 of 3. 3 results available. Use Up and Down to choose …" at bounding box center [181, 472] width 85 height 18
drag, startPoint x: 174, startPoint y: 519, endPoint x: 179, endPoint y: 490, distance: 29.6
click at [174, 518] on div "50 Rows" at bounding box center [182, 521] width 84 height 15
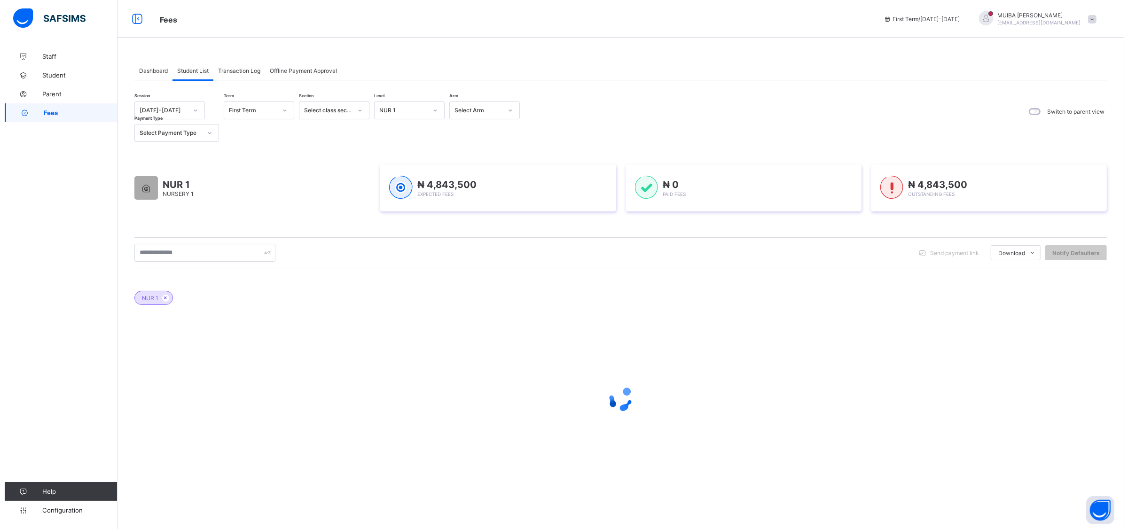
scroll to position [0, 0]
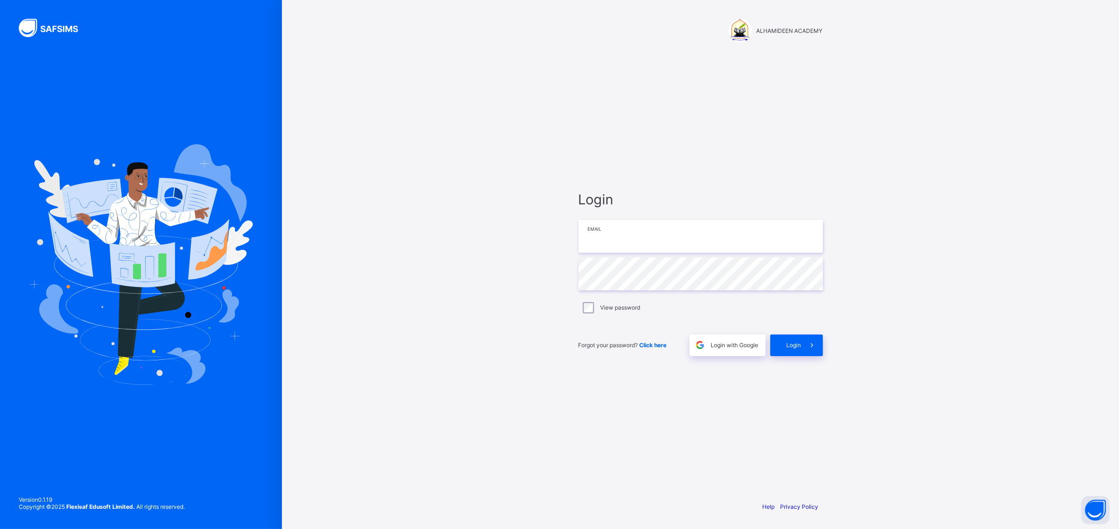
type input "**********"
